Goal: Information Seeking & Learning: Learn about a topic

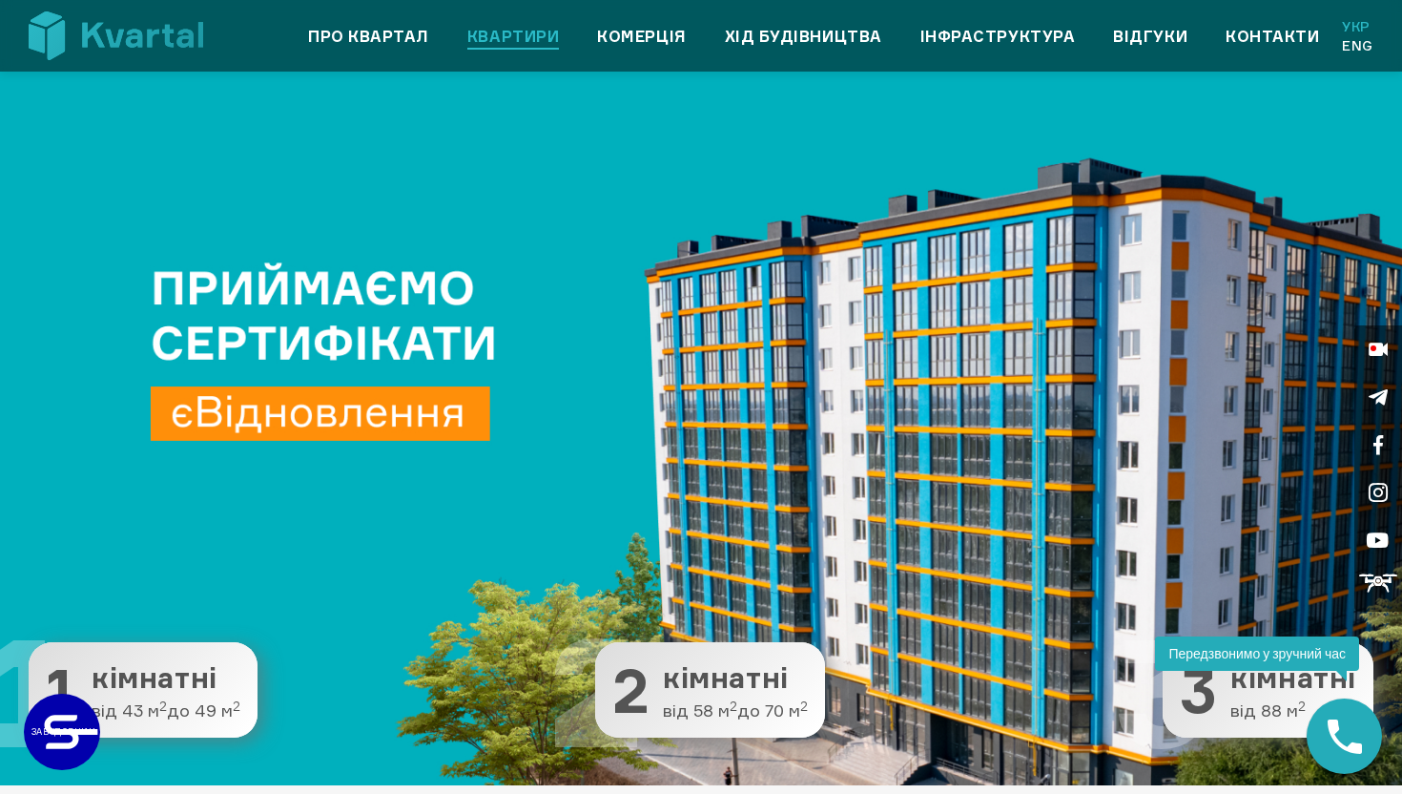
click at [482, 43] on link "Квартири" at bounding box center [513, 36] width 92 height 23
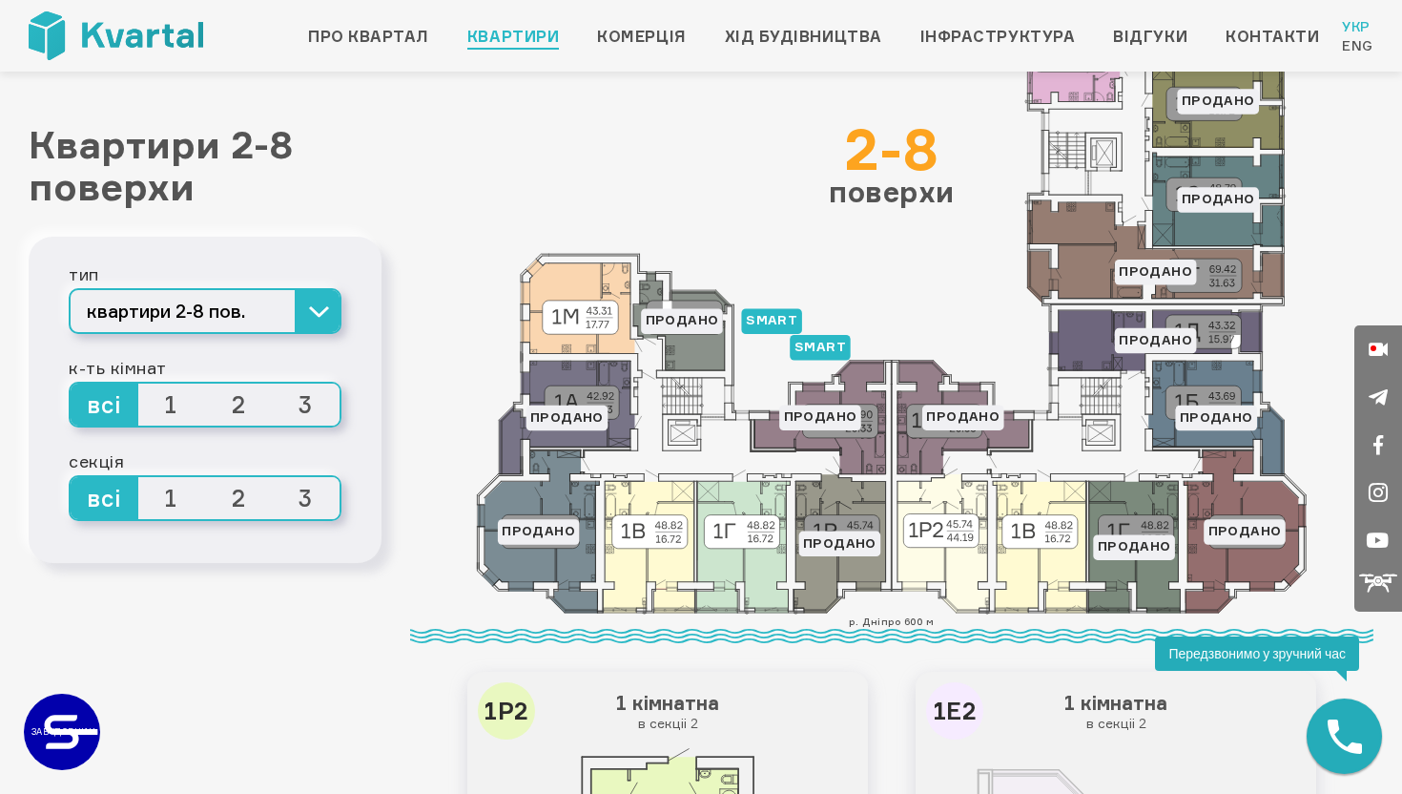
scroll to position [209, 0]
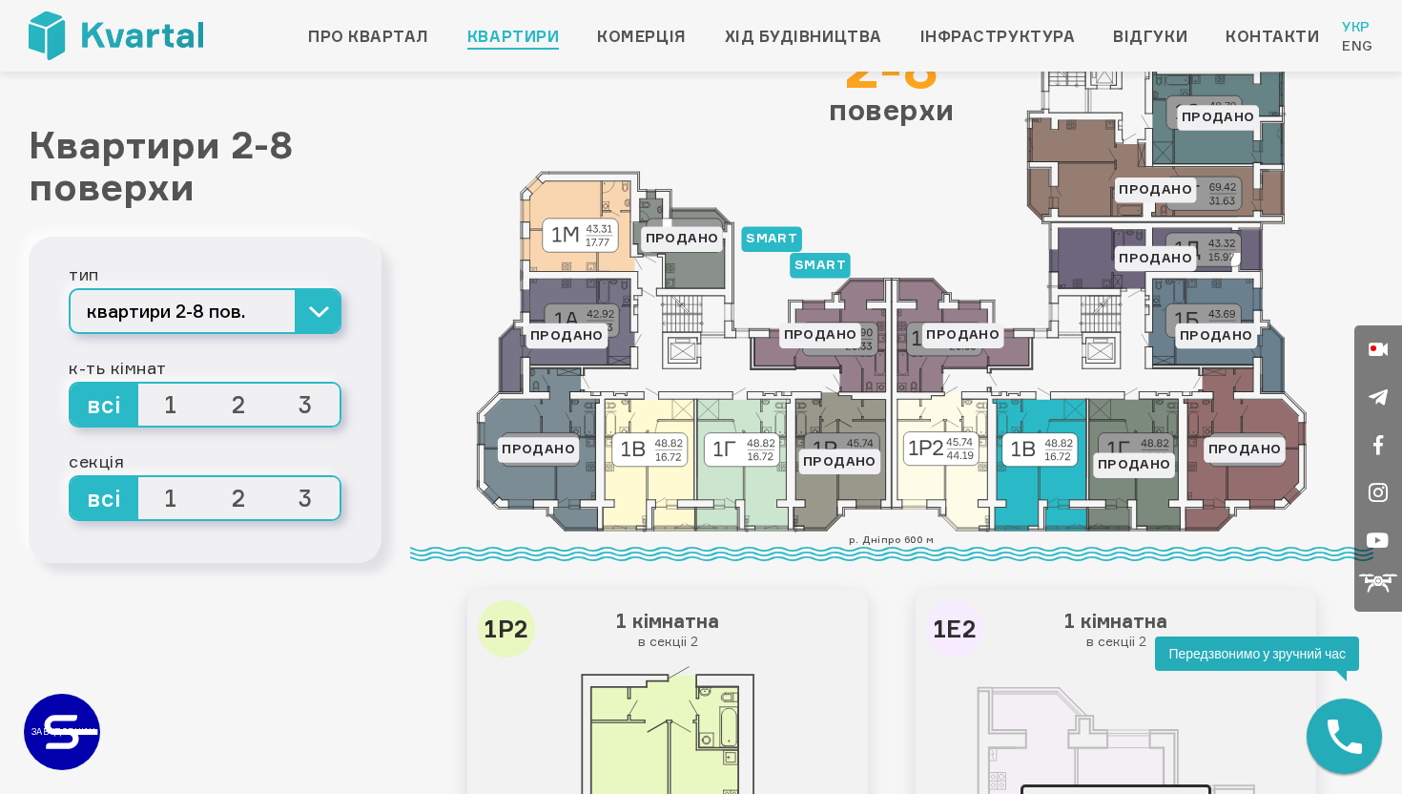
click at [1016, 481] on icon at bounding box center [1039, 465] width 93 height 132
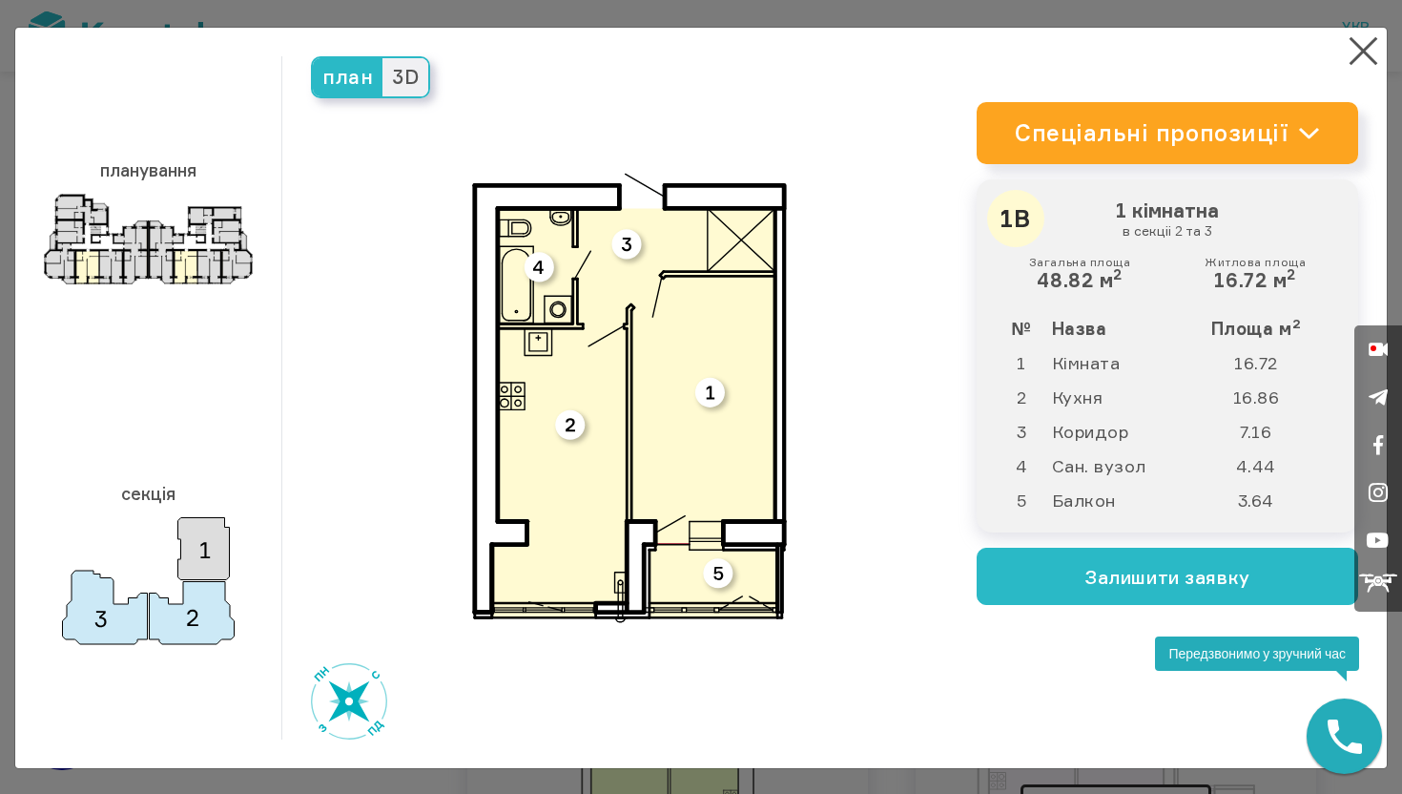
click at [413, 79] on span "3D" at bounding box center [406, 77] width 46 height 38
click at [383, 58] on input "3D" at bounding box center [383, 58] width 0 height 0
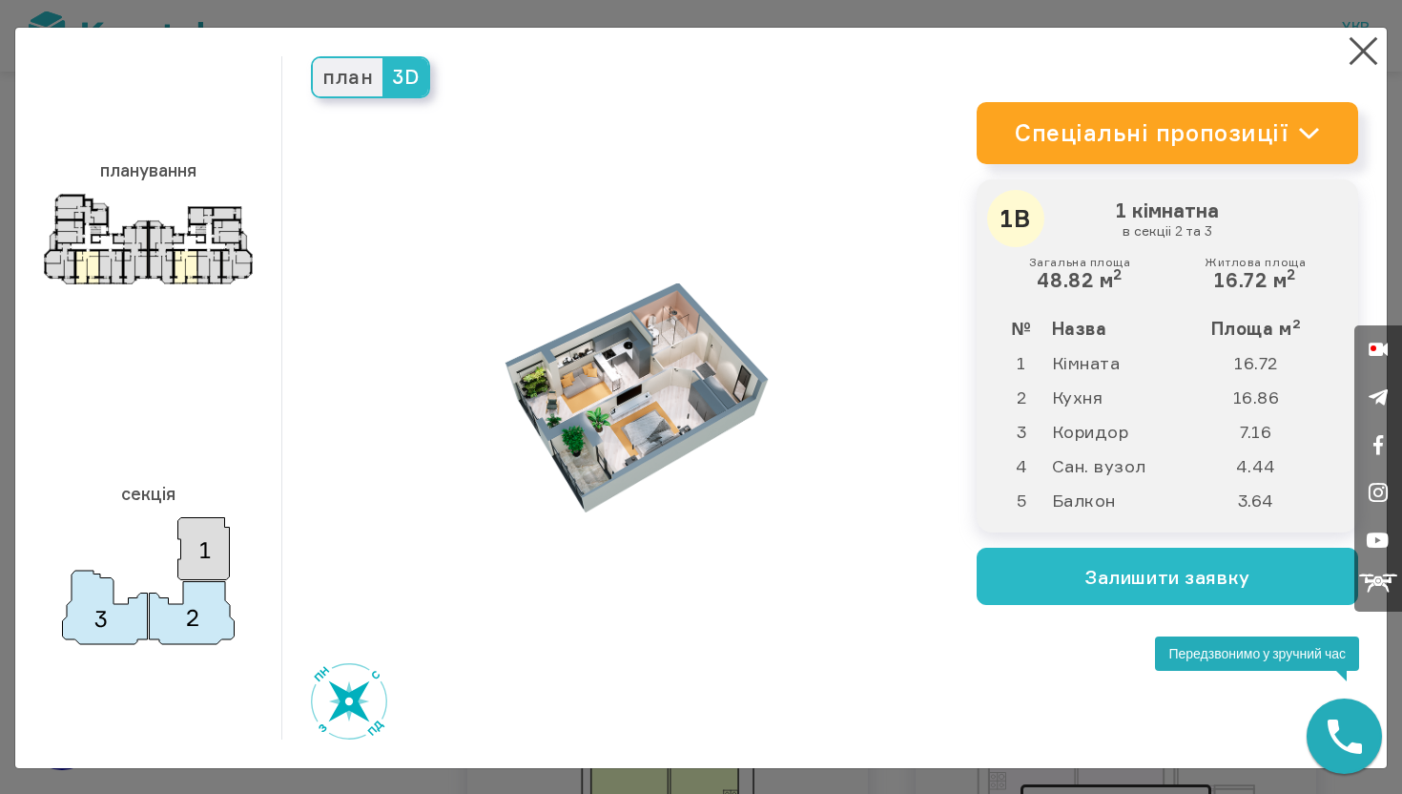
scroll to position [2, 0]
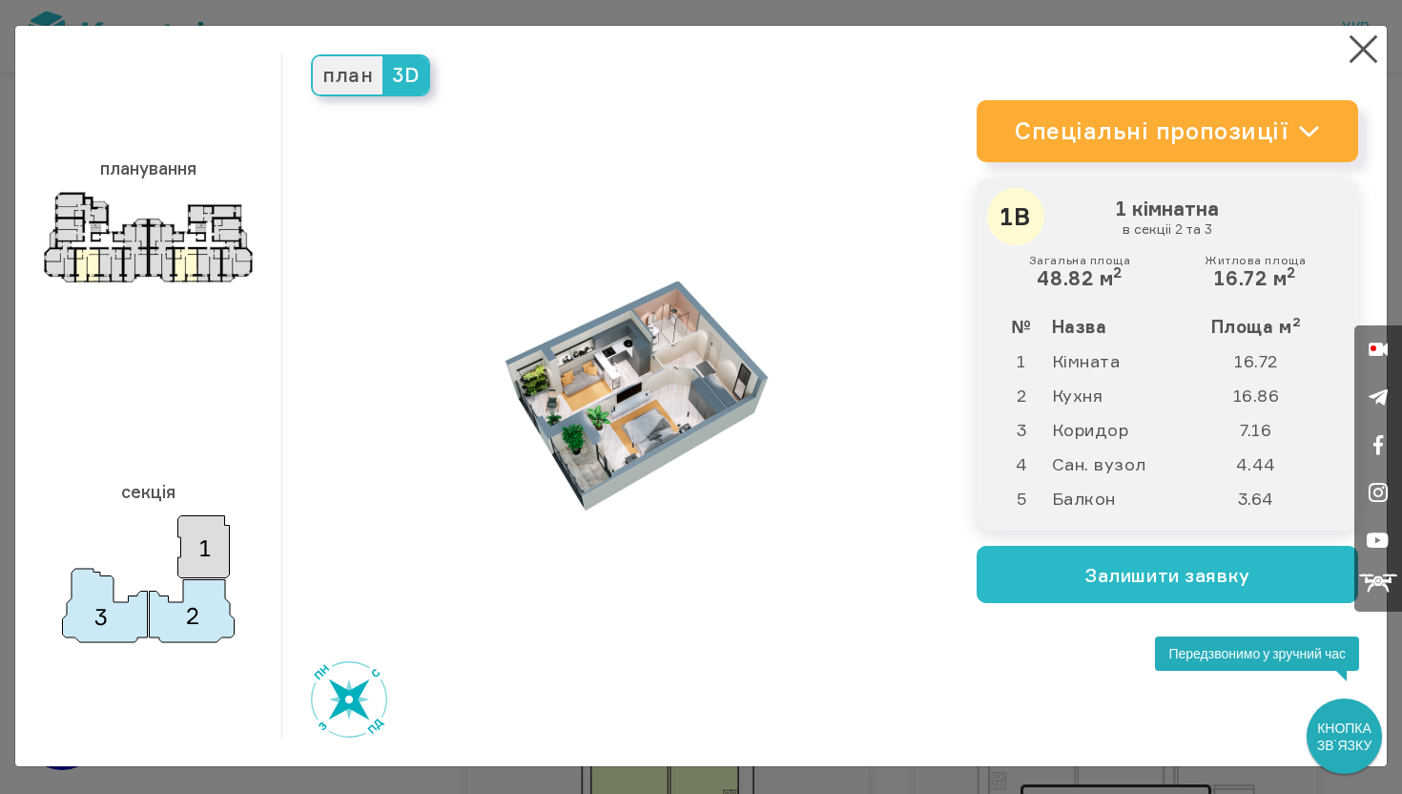
click at [1271, 124] on link "Спеціальні пропозиції" at bounding box center [1168, 131] width 382 height 62
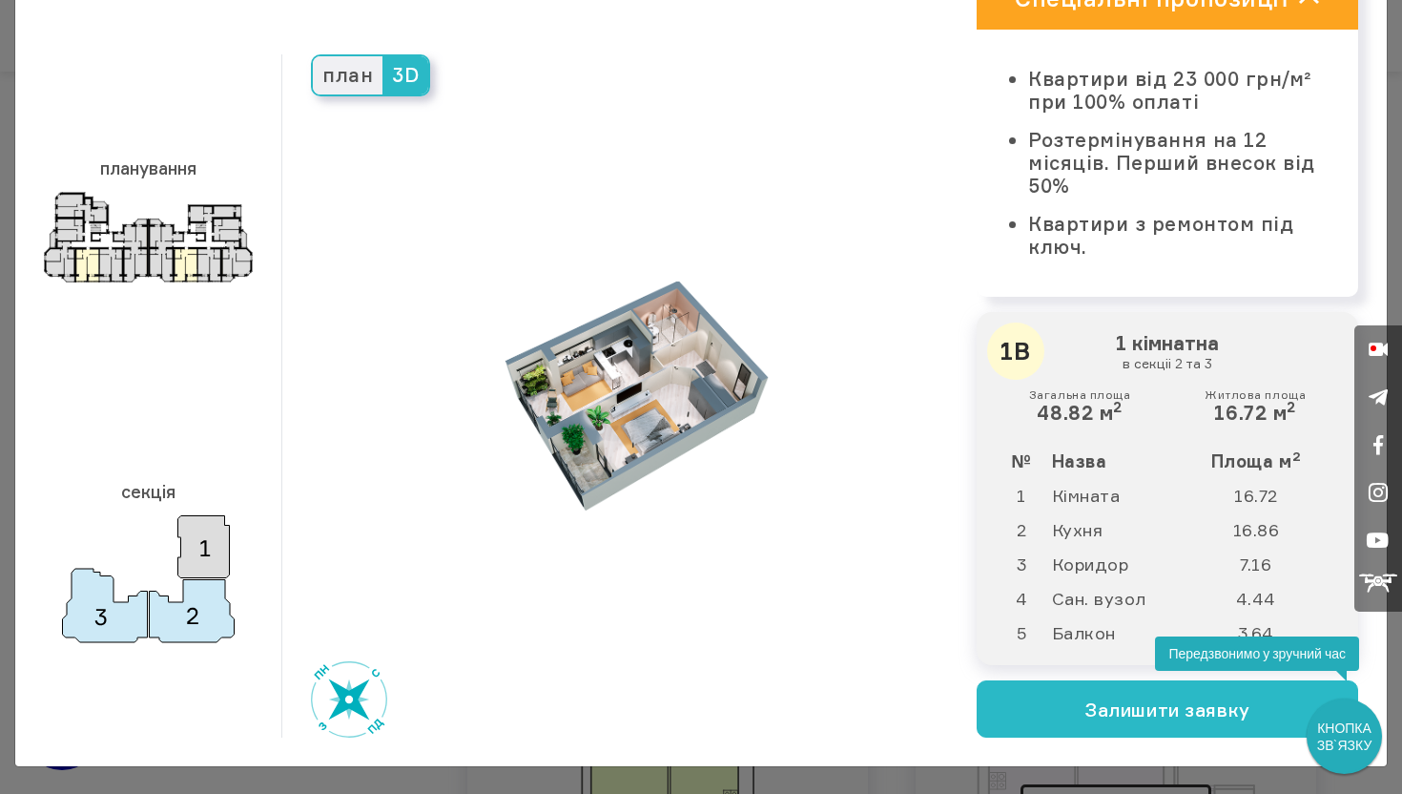
scroll to position [0, 0]
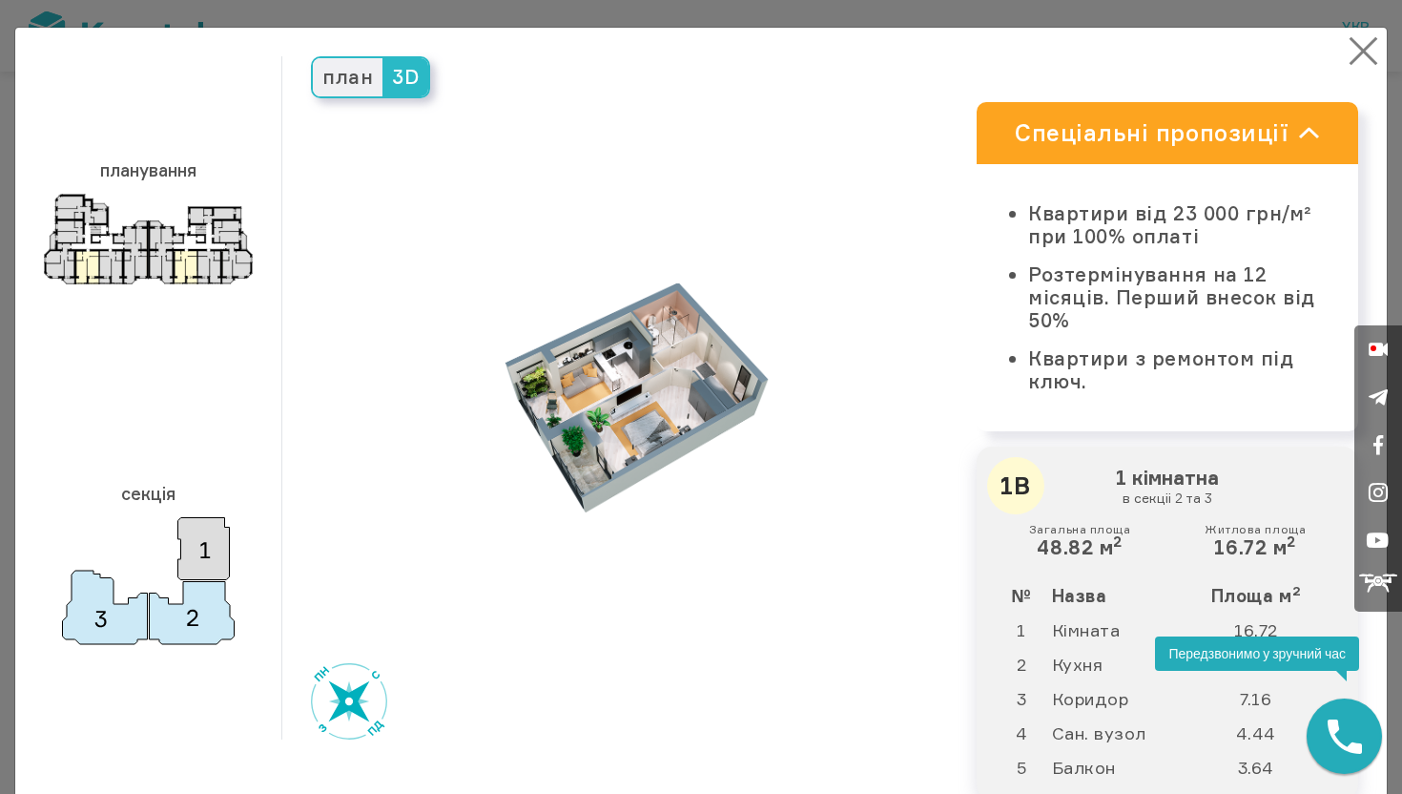
click at [1356, 56] on button "×" at bounding box center [1363, 50] width 37 height 37
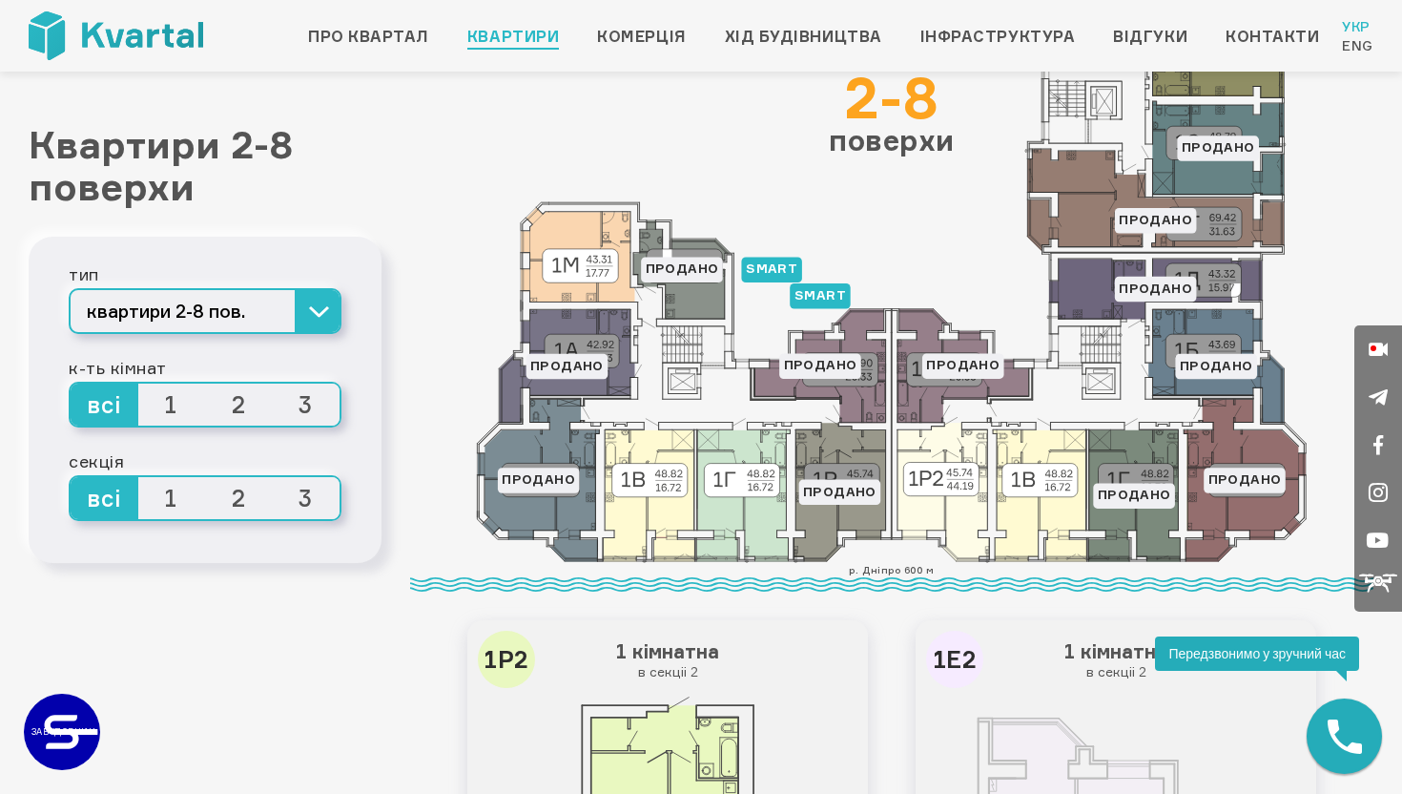
scroll to position [211, 0]
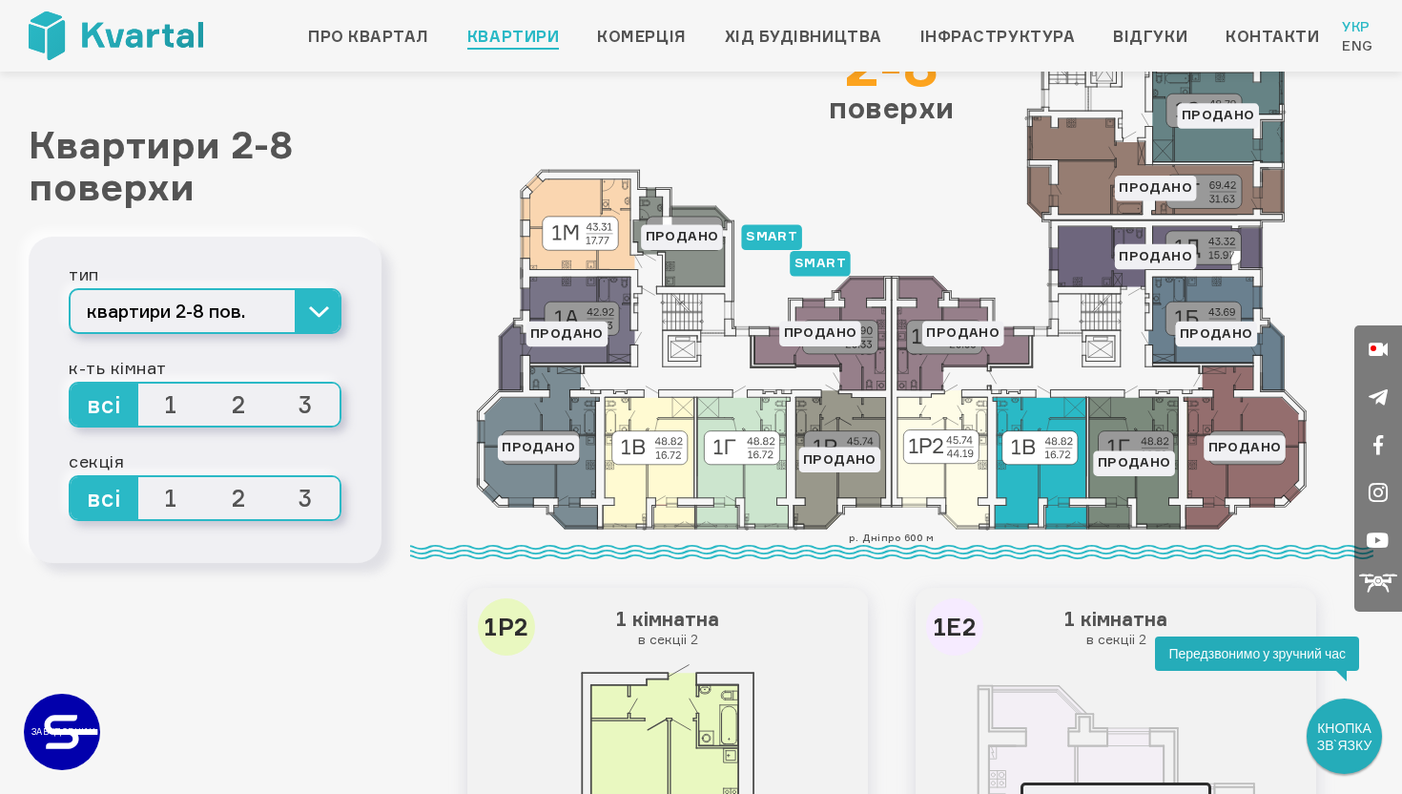
click at [1024, 498] on icon at bounding box center [1039, 463] width 93 height 132
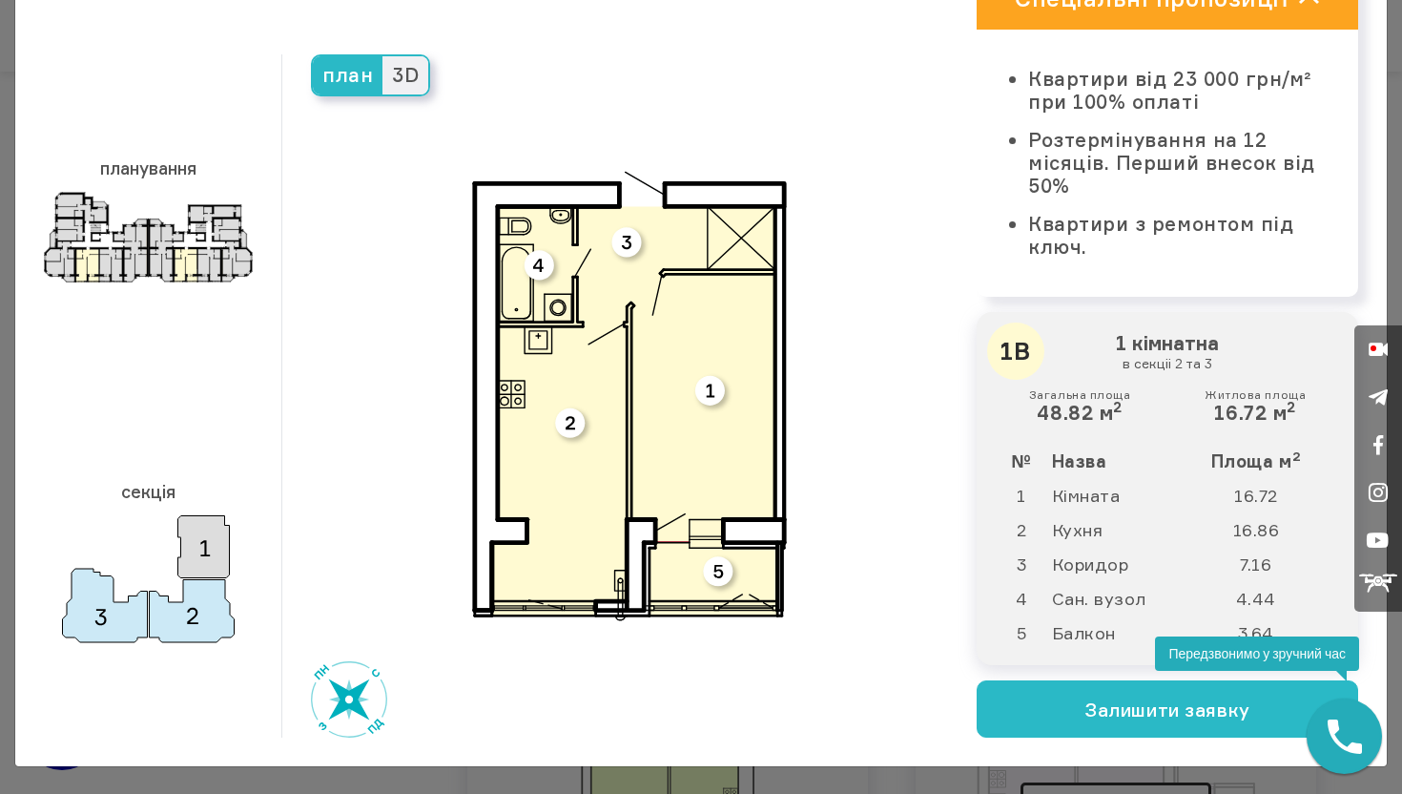
scroll to position [0, 0]
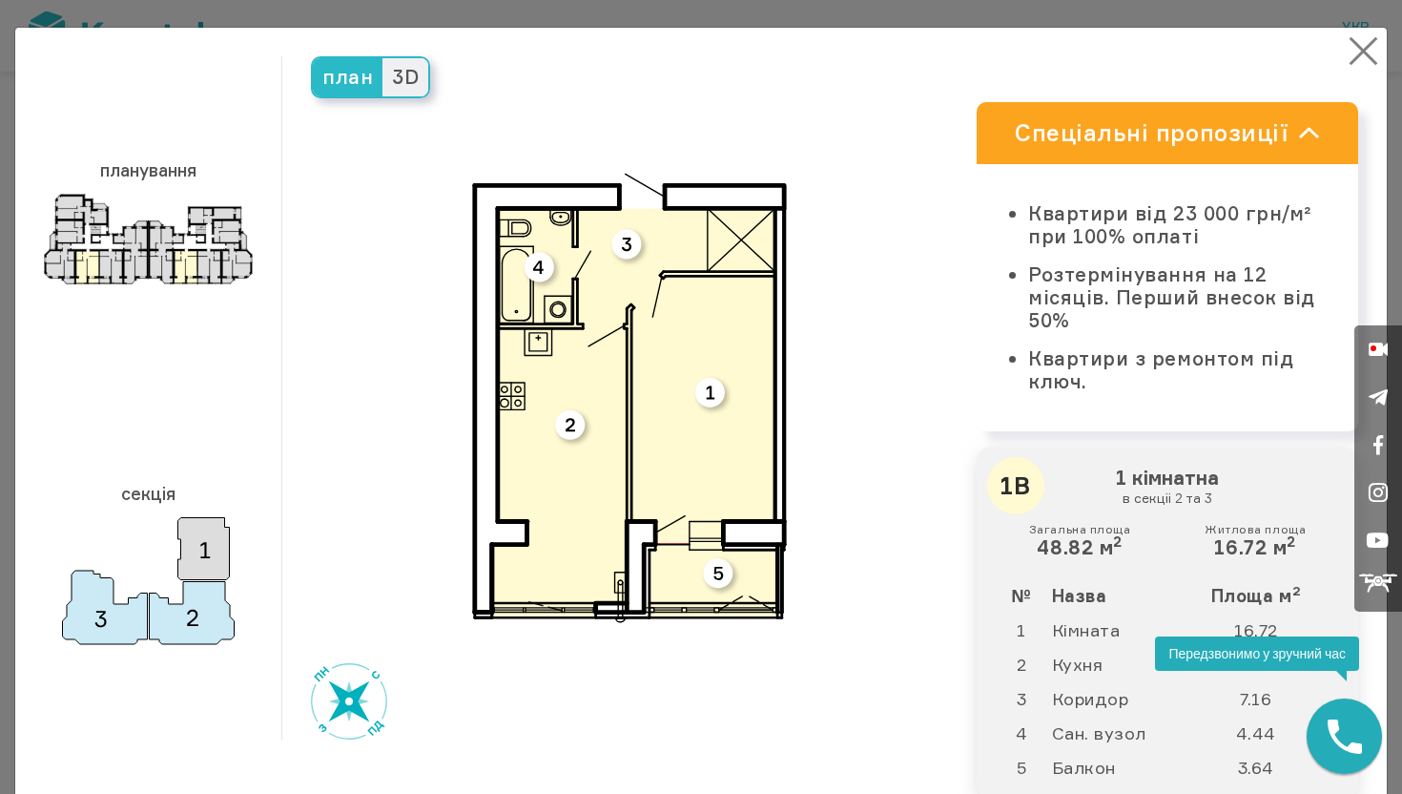
click at [1363, 46] on button "×" at bounding box center [1363, 50] width 37 height 37
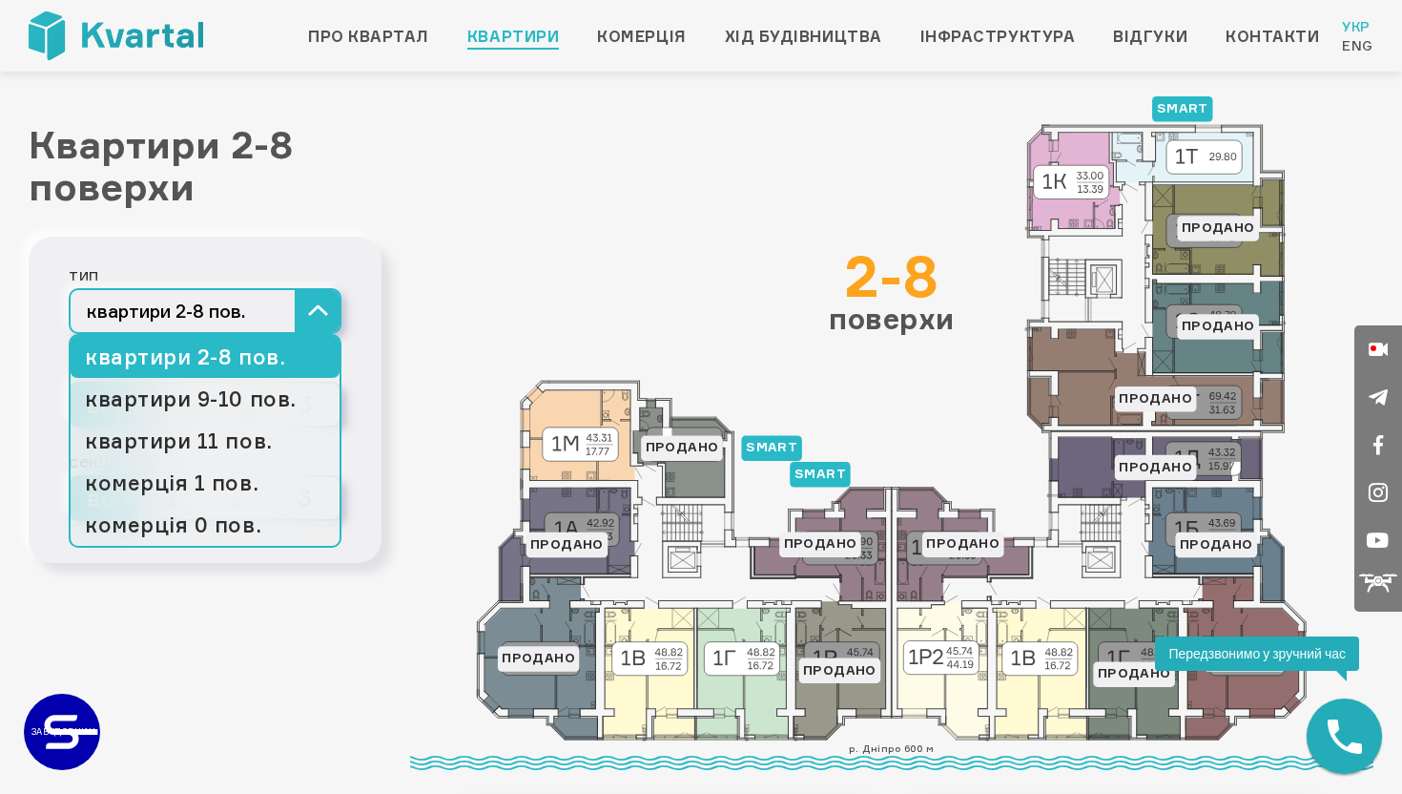
click at [313, 301] on button "квартири 2-8 пов." at bounding box center [205, 311] width 273 height 46
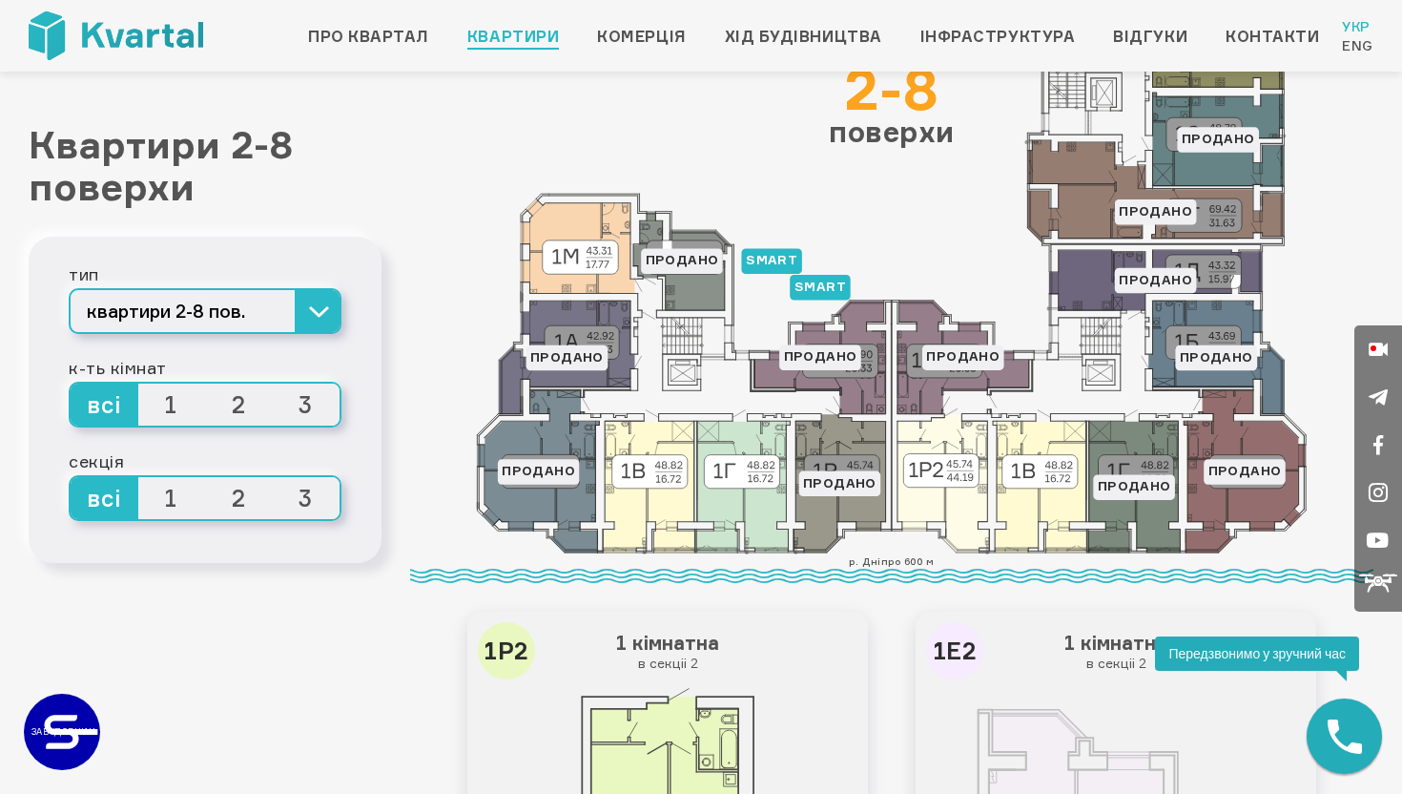
scroll to position [183, 0]
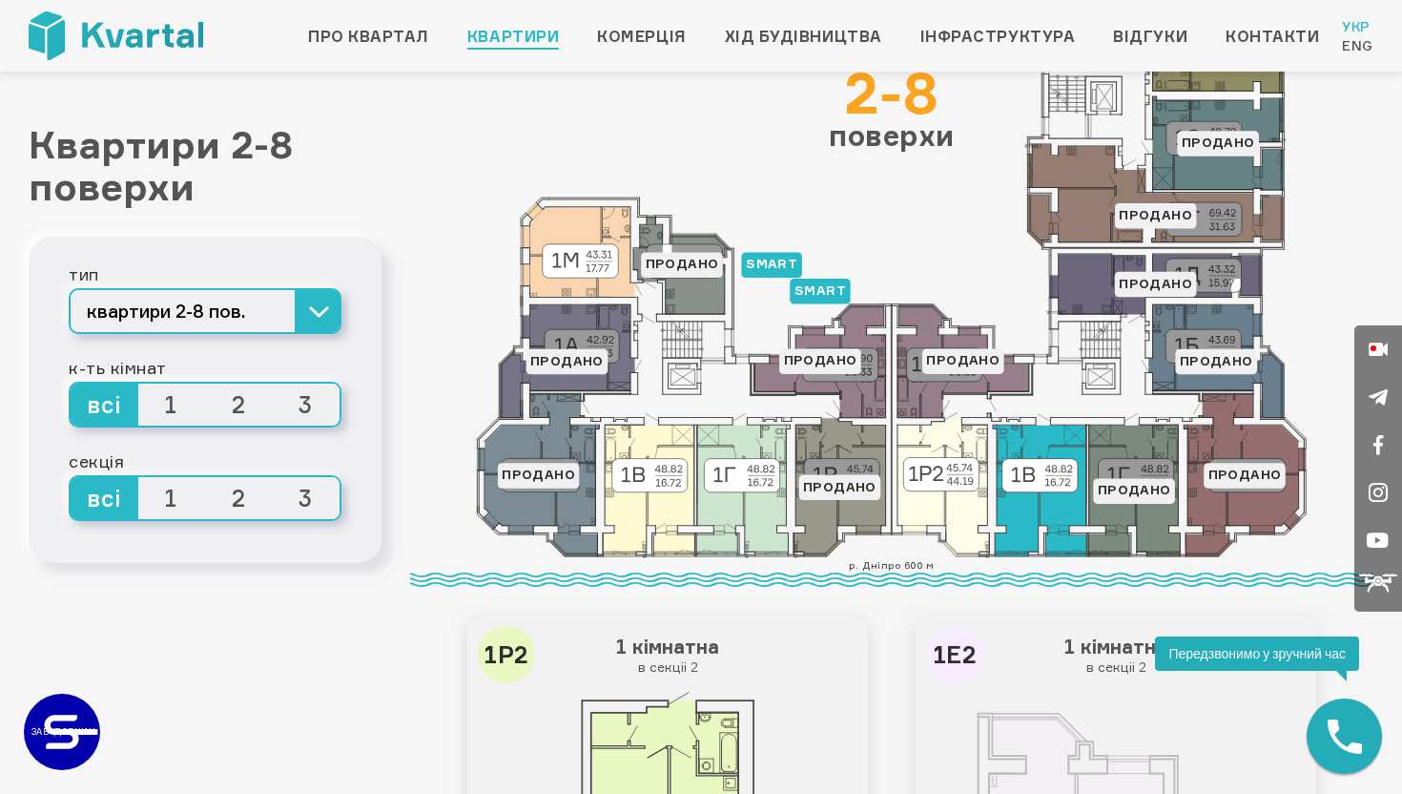
click at [1037, 501] on icon at bounding box center [1039, 491] width 93 height 132
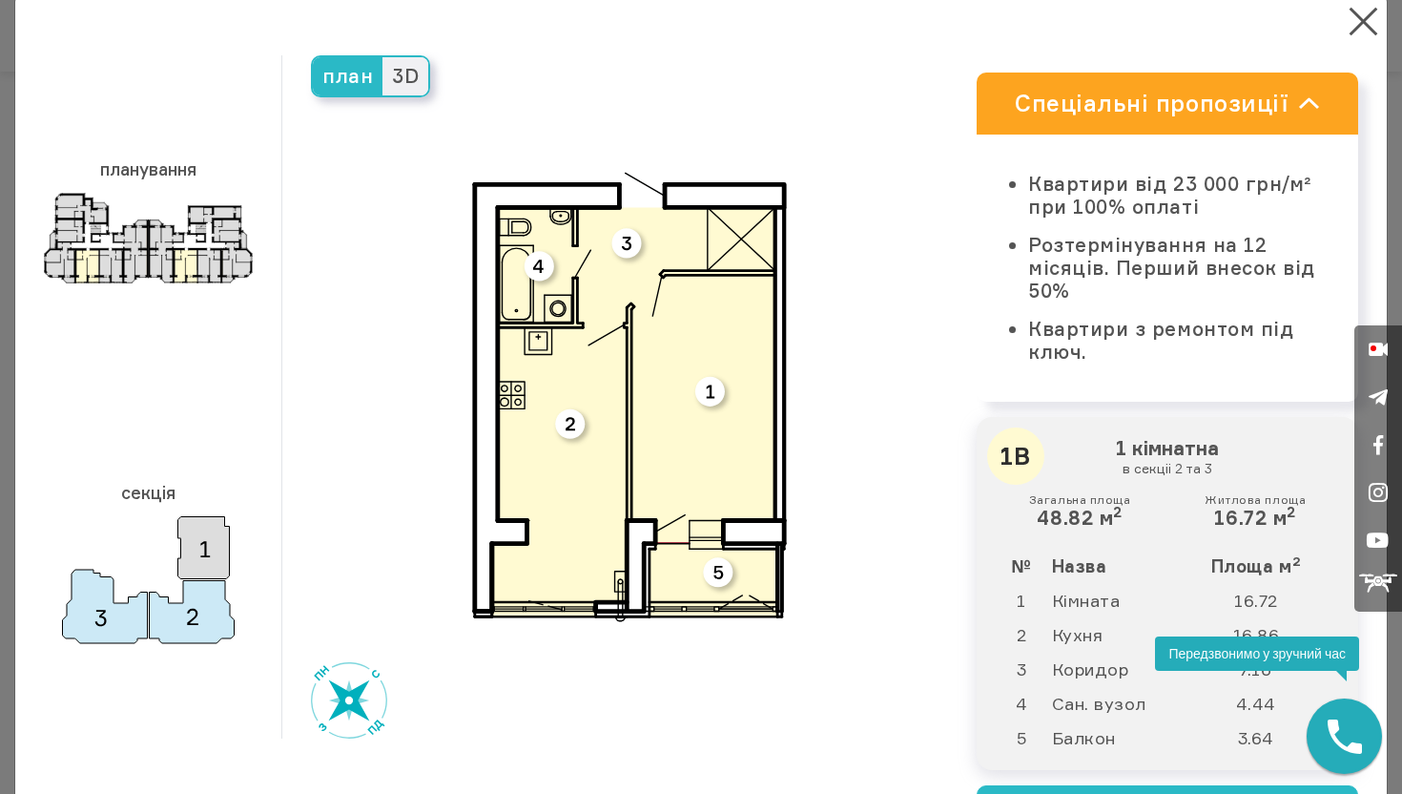
scroll to position [0, 0]
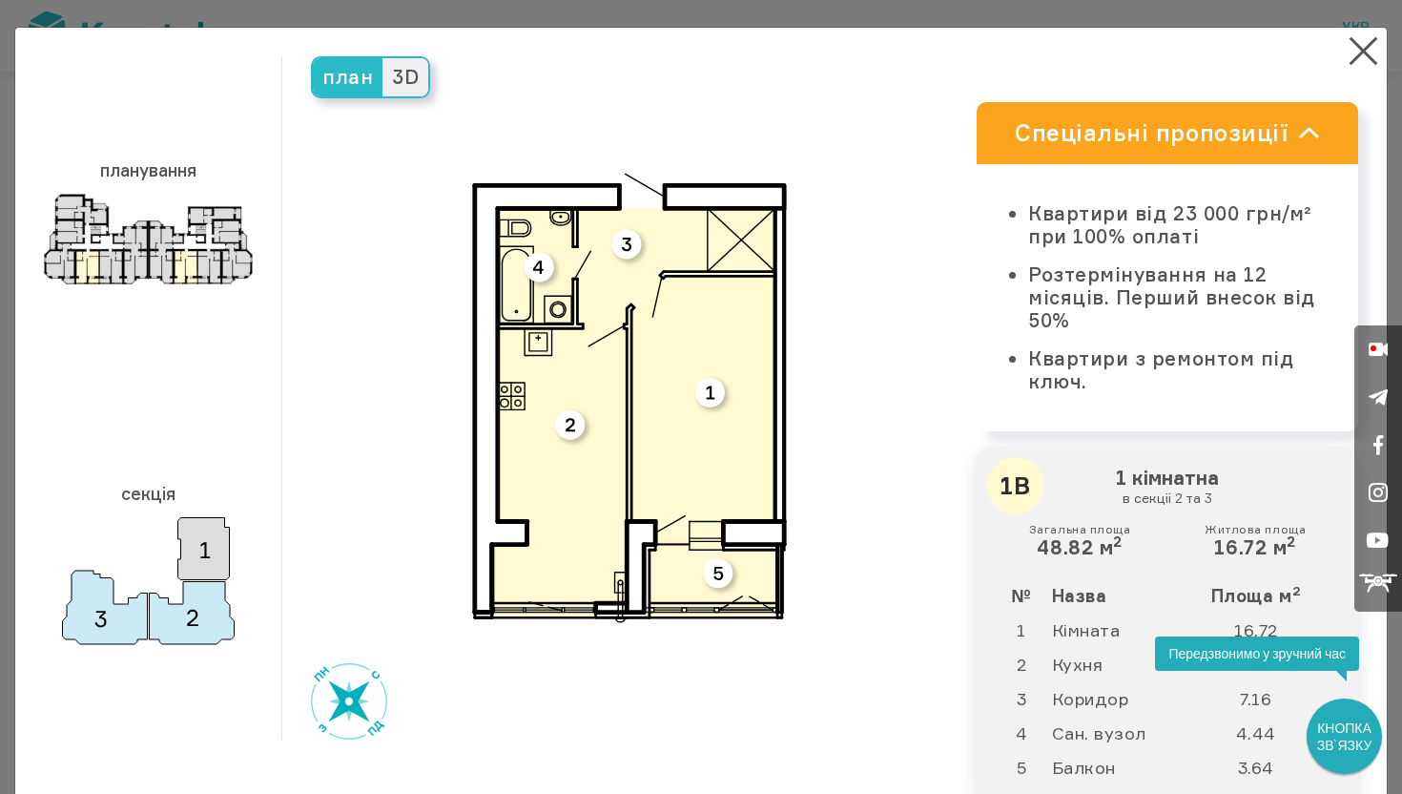
click at [710, 492] on img at bounding box center [629, 397] width 315 height 449
click at [398, 87] on span "3D" at bounding box center [406, 77] width 46 height 38
click at [383, 58] on input "3D" at bounding box center [383, 58] width 0 height 0
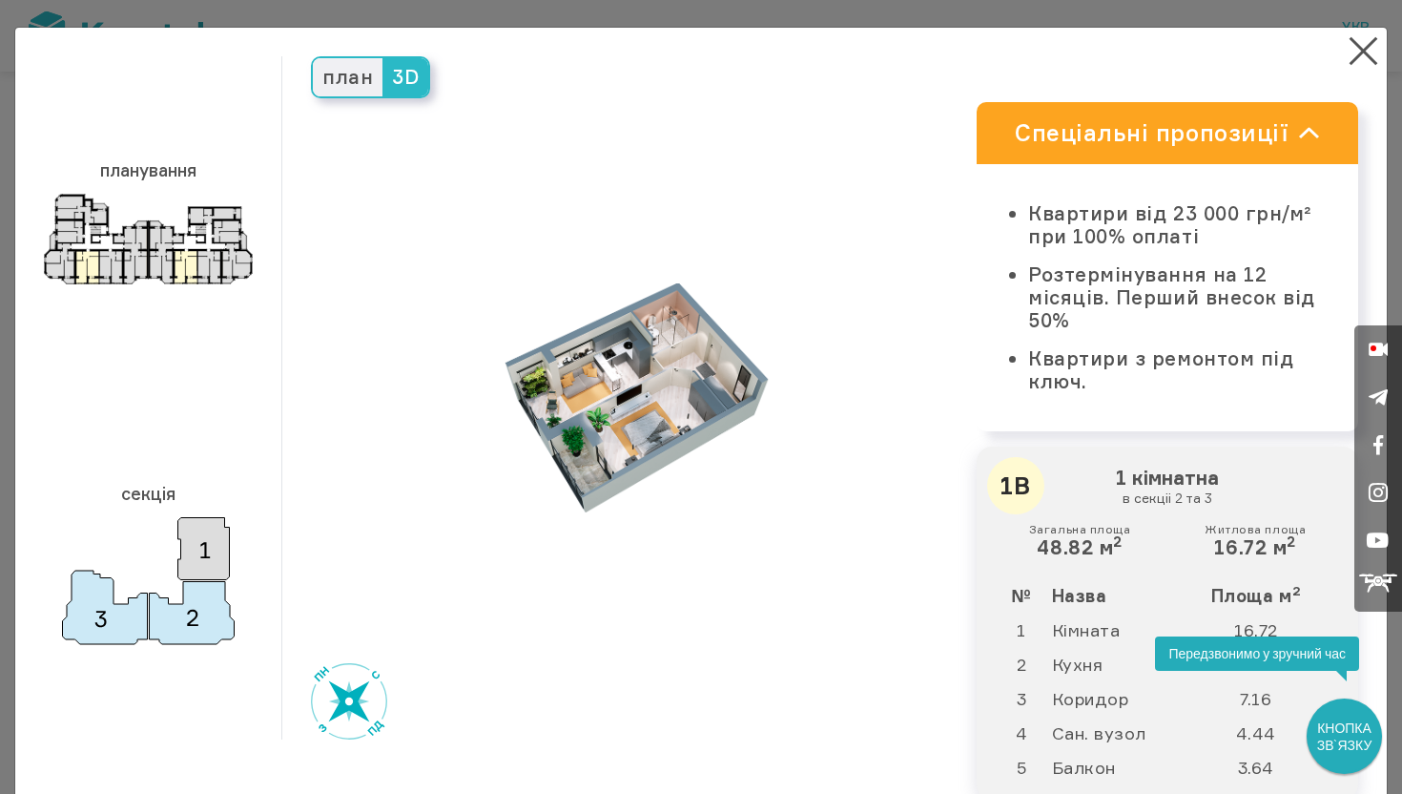
scroll to position [135, 0]
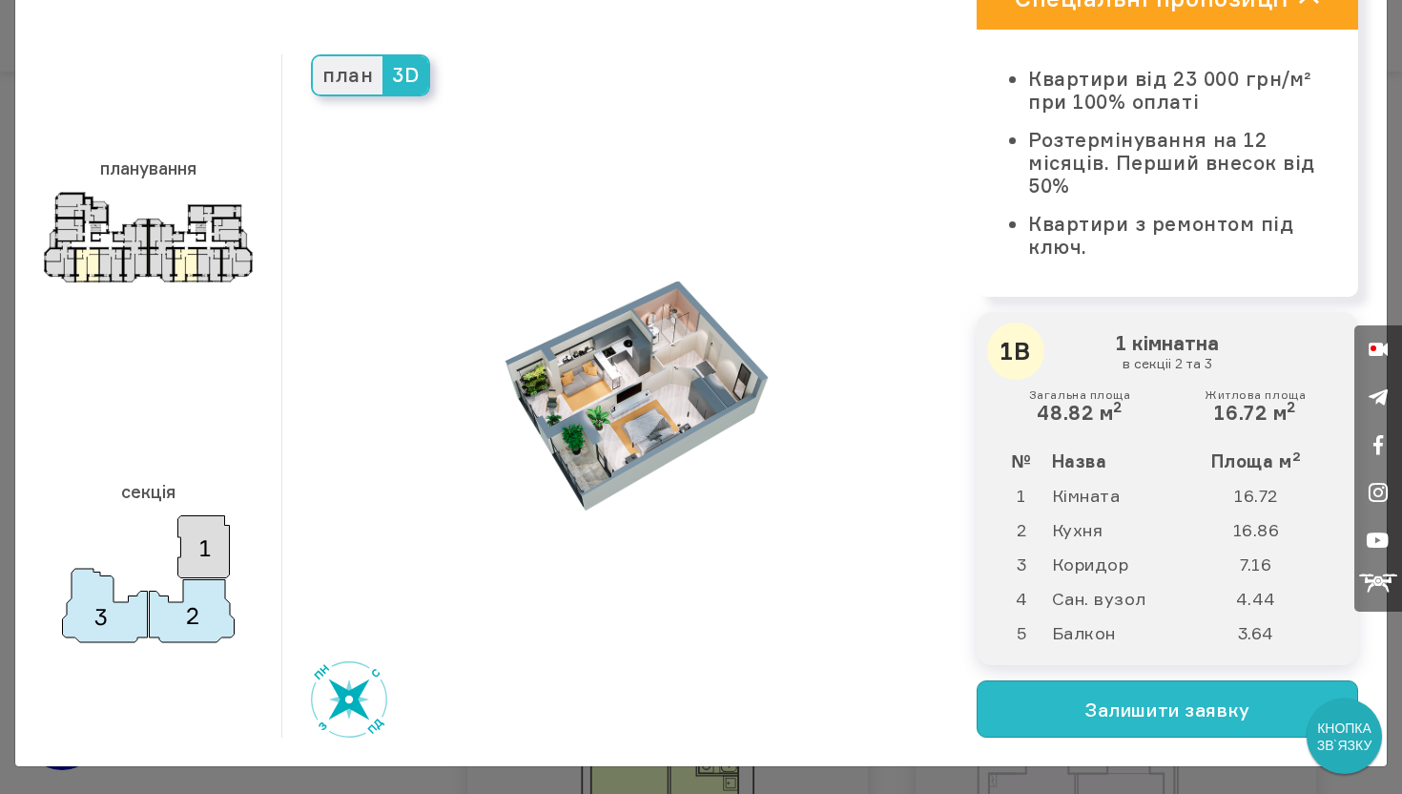
click at [1176, 718] on button "Залишити заявку" at bounding box center [1168, 708] width 382 height 57
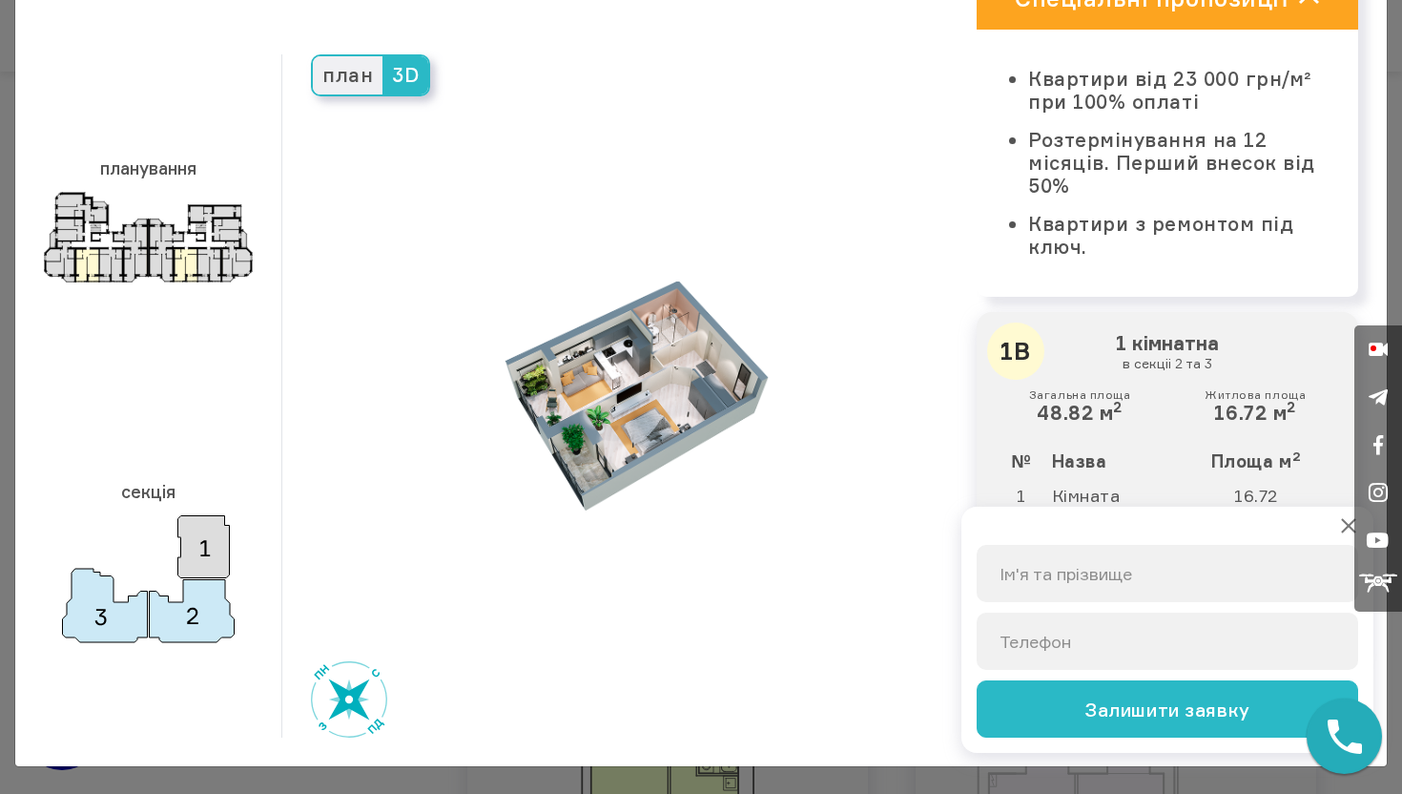
click at [1349, 532] on button at bounding box center [1348, 525] width 19 height 19
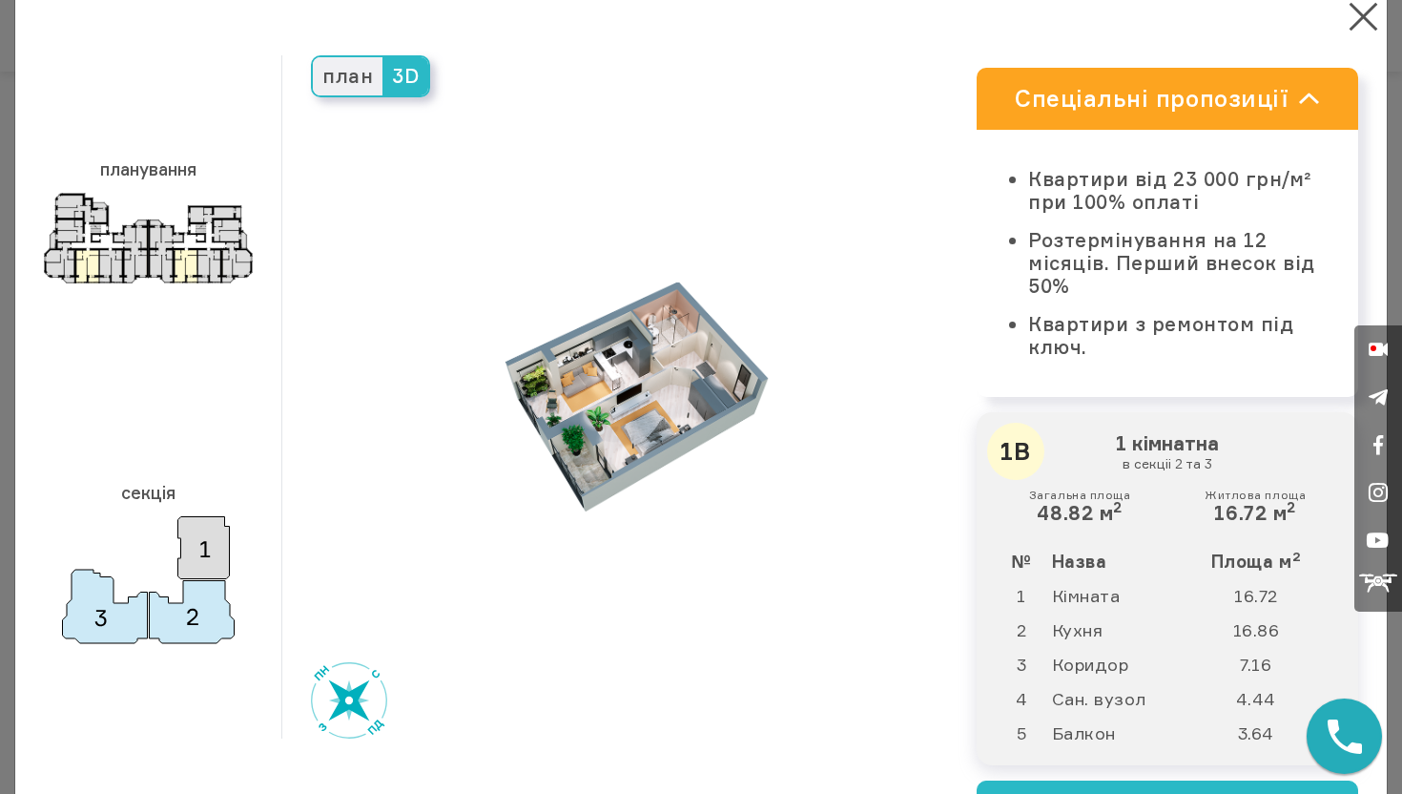
scroll to position [0, 0]
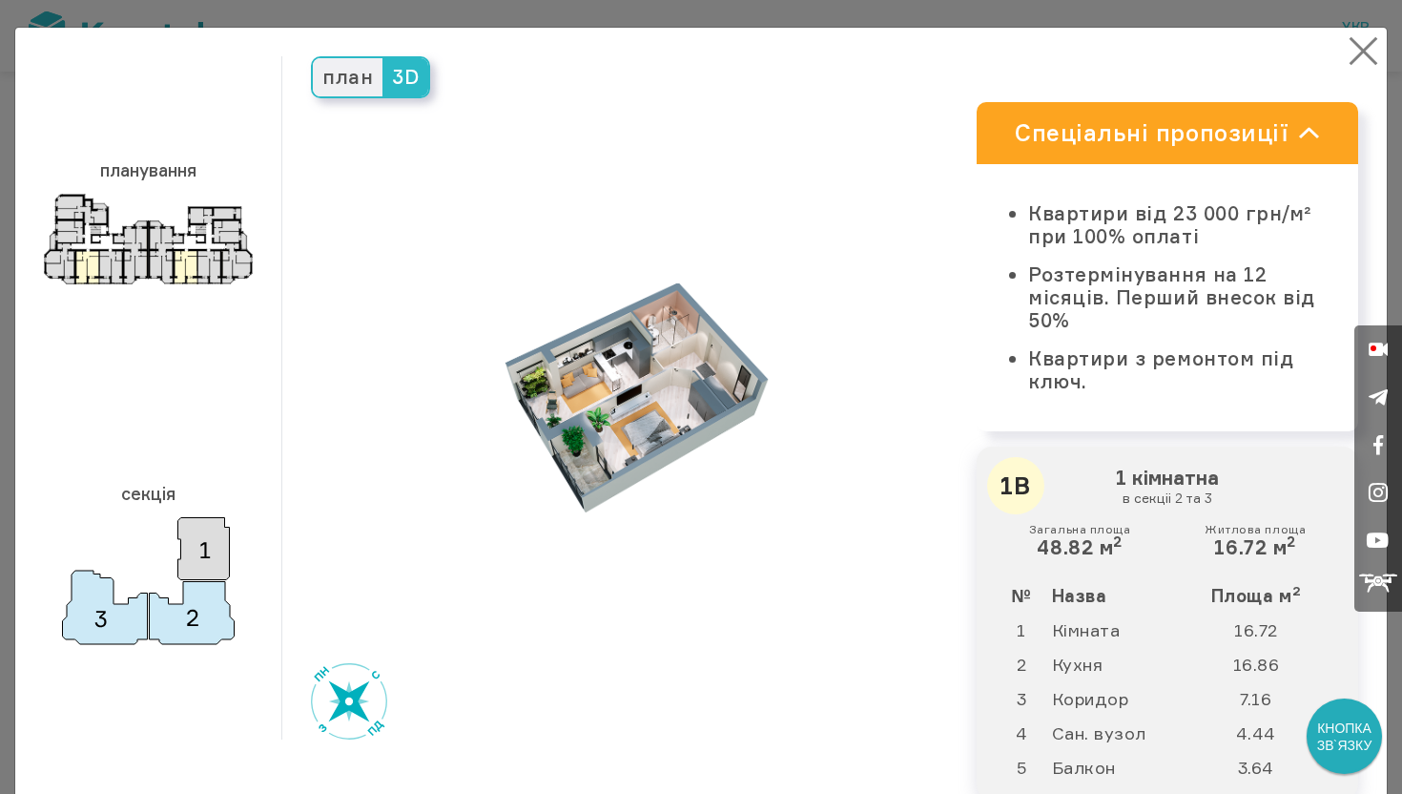
click at [1378, 41] on button "×" at bounding box center [1363, 50] width 37 height 37
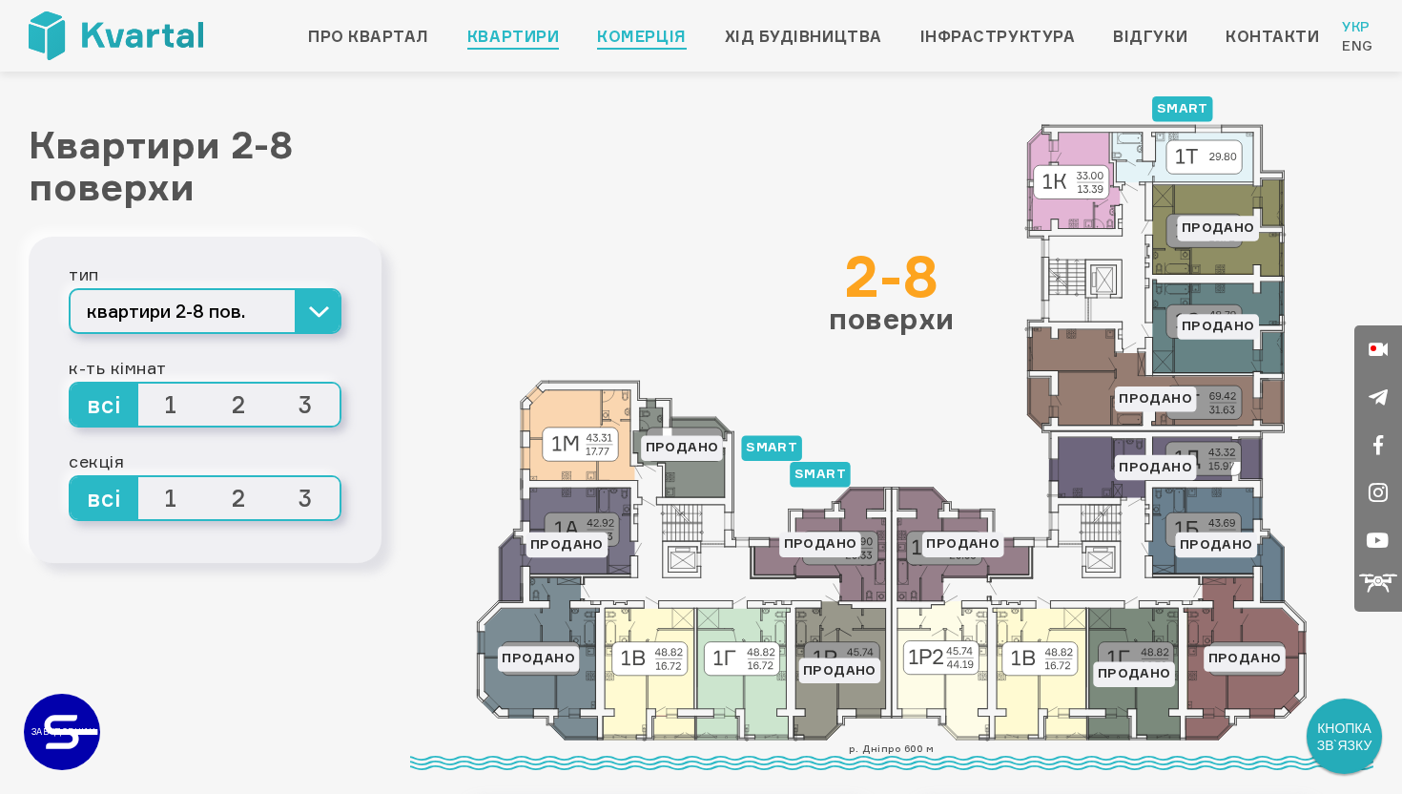
click at [618, 34] on link "Комерція" at bounding box center [641, 36] width 89 height 23
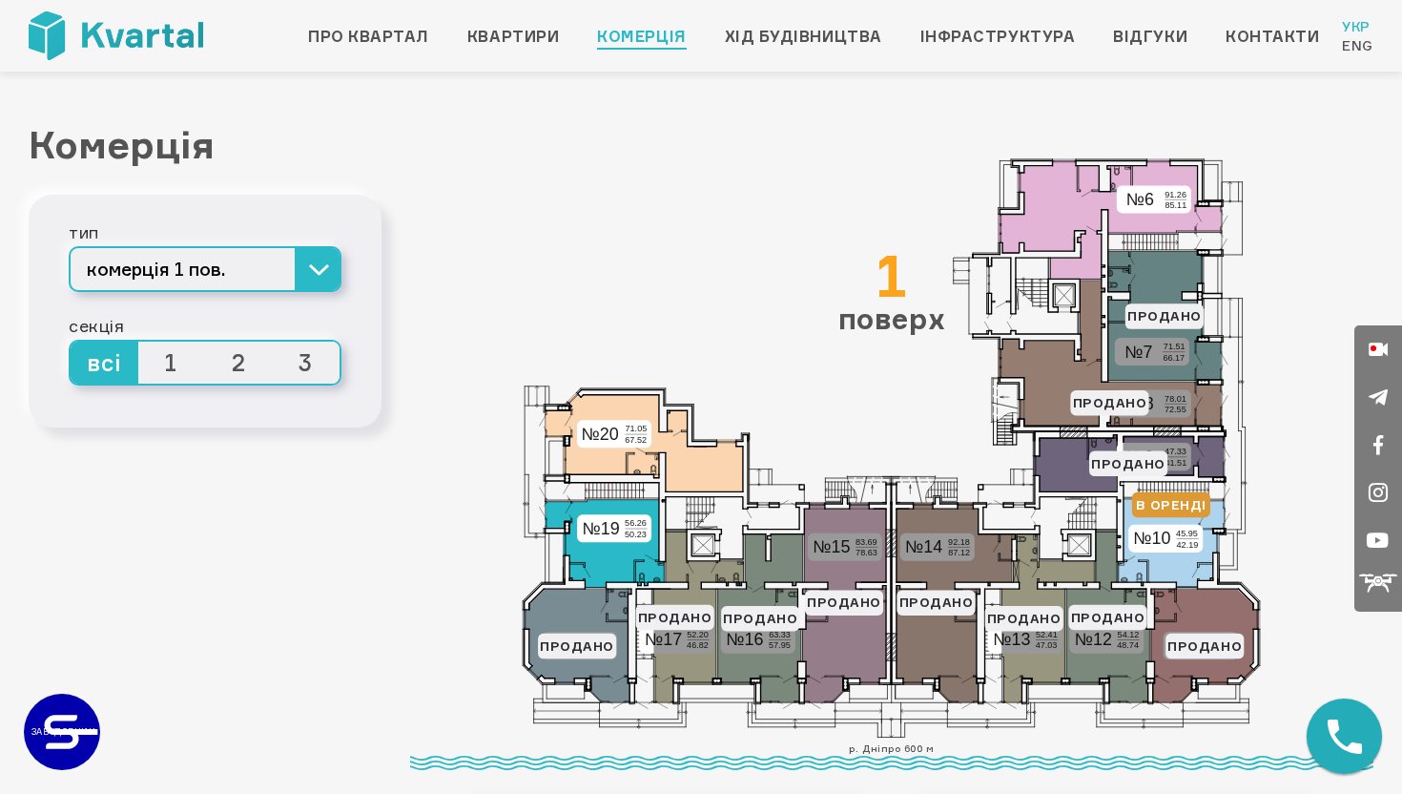
click at [621, 508] on polygon at bounding box center [605, 544] width 118 height 88
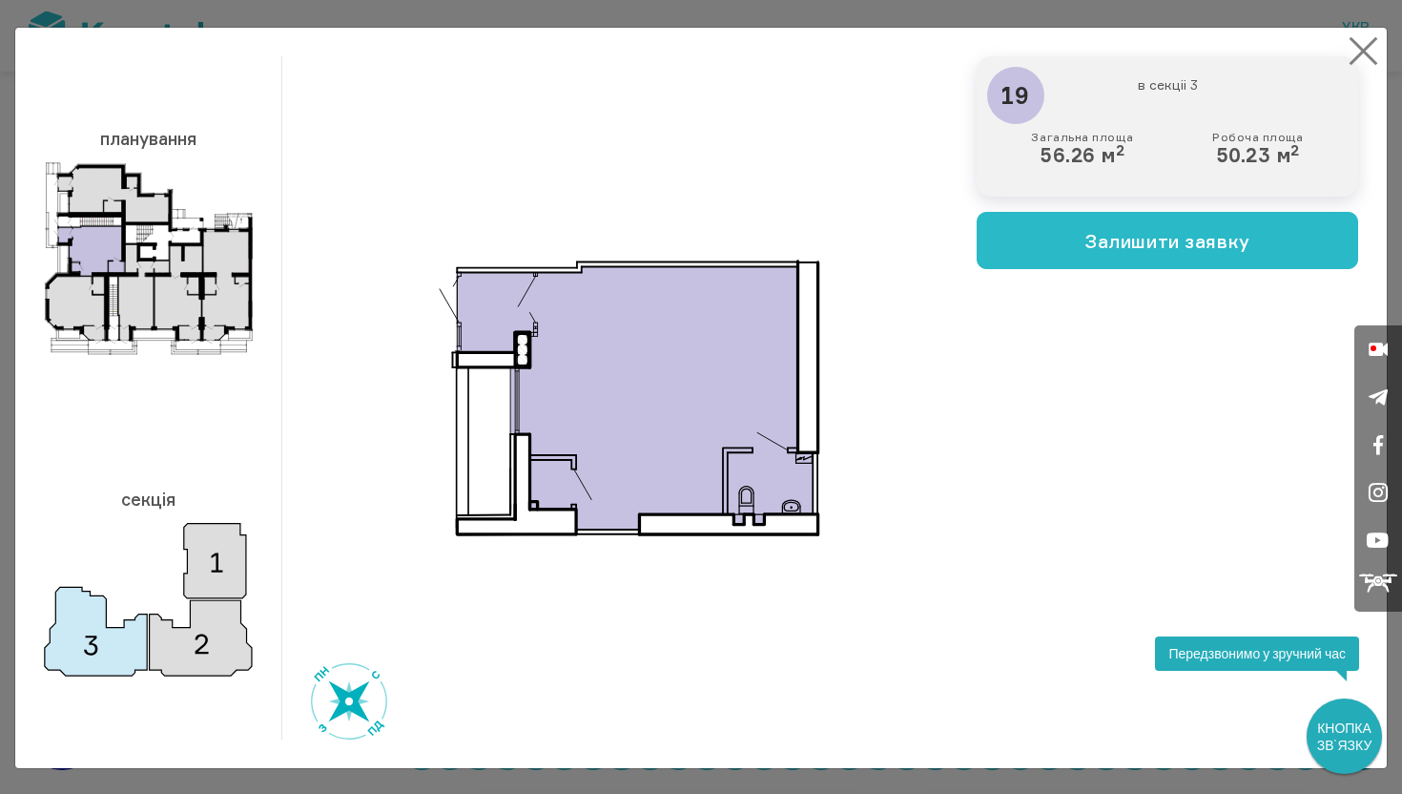
click at [1361, 50] on button "×" at bounding box center [1363, 50] width 37 height 37
